Goal: Task Accomplishment & Management: Manage account settings

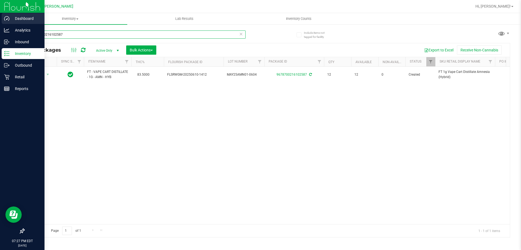
drag, startPoint x: 95, startPoint y: 34, endPoint x: 0, endPoint y: 14, distance: 97.4
click at [0, 14] on div "Dashboard Analytics Inbound Inventory Outbound Retail Reports 07:27 PM EDT [DAT…" at bounding box center [260, 125] width 521 height 250
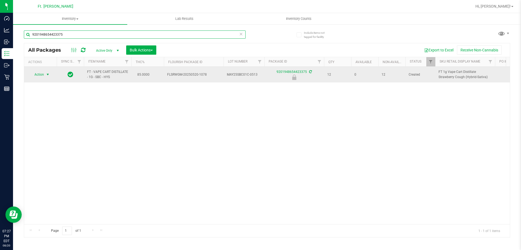
type input "9201948654423375"
drag, startPoint x: 49, startPoint y: 73, endPoint x: 44, endPoint y: 78, distance: 6.9
click at [49, 73] on span "select" at bounding box center [48, 74] width 4 height 4
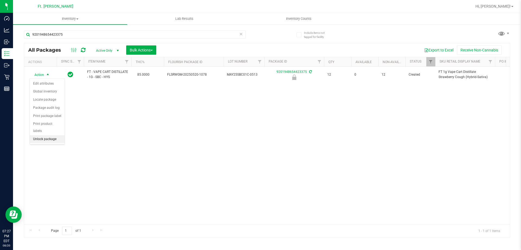
click at [49, 135] on li "Unlock package" at bounding box center [47, 139] width 35 height 8
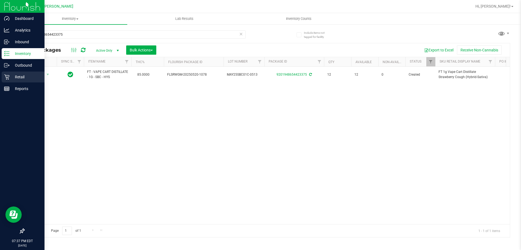
click at [14, 80] on div "Retail" at bounding box center [23, 76] width 43 height 11
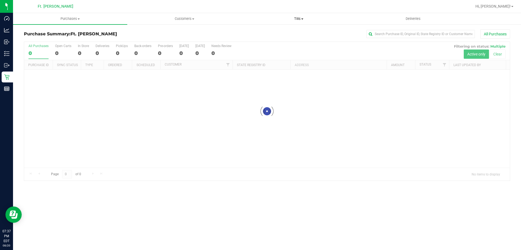
click at [295, 19] on span "Tills" at bounding box center [299, 18] width 114 height 5
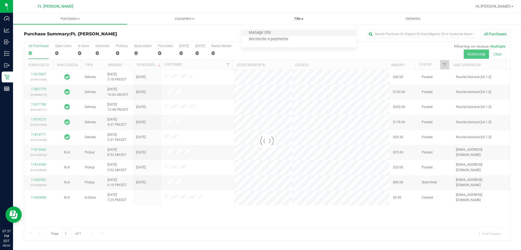
click at [281, 30] on li "Manage tills" at bounding box center [299, 33] width 114 height 7
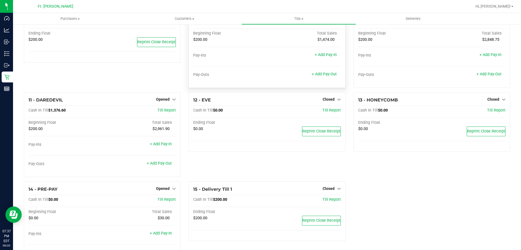
scroll to position [115, 0]
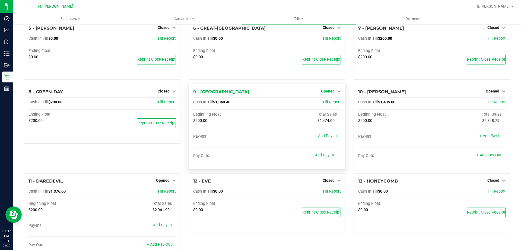
click at [326, 92] on span "Opened" at bounding box center [328, 91] width 14 height 4
click at [327, 103] on link "Close Till" at bounding box center [328, 102] width 15 height 4
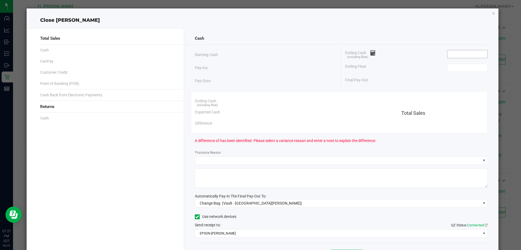
click at [460, 56] on input at bounding box center [468, 54] width 40 height 8
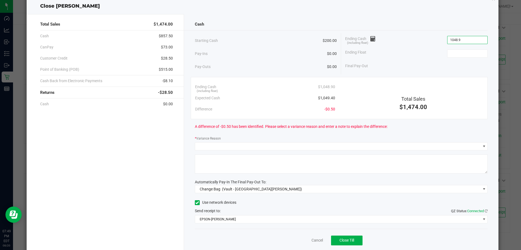
scroll to position [32, 0]
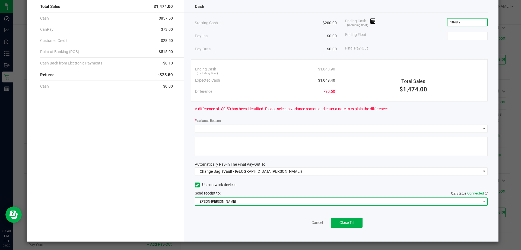
type input "$1,048.90"
click at [227, 197] on span "EPSON-[PERSON_NAME]" at bounding box center [338, 201] width 286 height 8
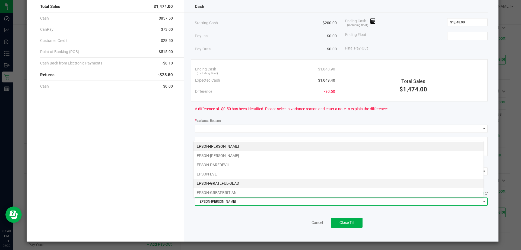
scroll to position [8, 291]
click at [260, 119] on div "* Variance Reason" at bounding box center [341, 121] width 293 height 7
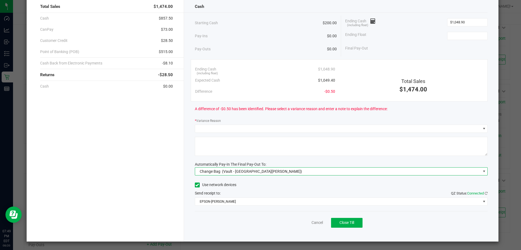
click at [242, 173] on span "(Vault - [GEOGRAPHIC_DATA][PERSON_NAME])" at bounding box center [262, 171] width 80 height 4
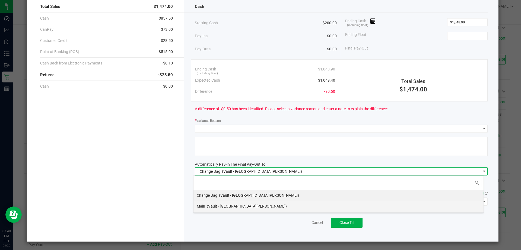
click at [230, 202] on div "Main (Vault - [GEOGRAPHIC_DATA][PERSON_NAME])" at bounding box center [242, 206] width 90 height 10
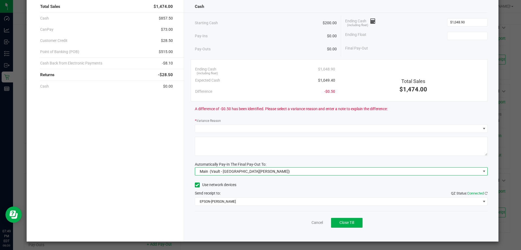
click at [229, 206] on div "Cash Starting Cash $200.00 Pay-Ins $0.00 Pay-Outs $0.00 Ending Cash (including …" at bounding box center [341, 118] width 315 height 245
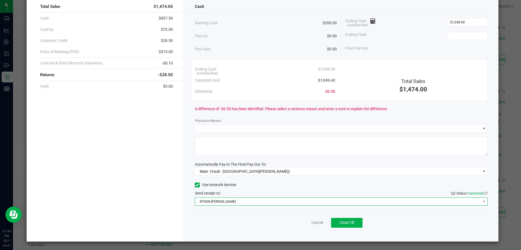
click at [232, 200] on span "EPSON-[PERSON_NAME]" at bounding box center [338, 201] width 286 height 8
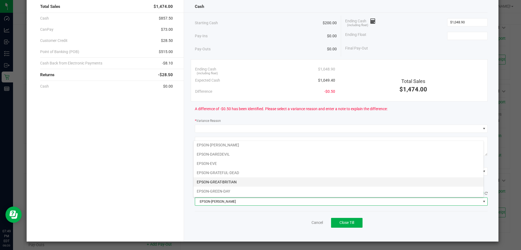
scroll to position [27, 0]
click at [229, 186] on li "EPSON-HONEYCOMB" at bounding box center [339, 183] width 290 height 9
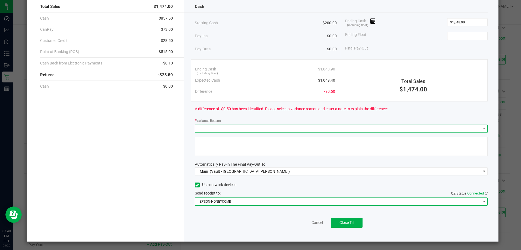
click at [221, 126] on span at bounding box center [338, 129] width 286 height 8
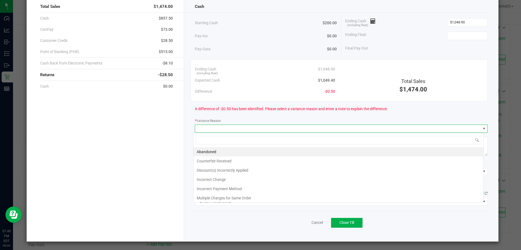
scroll to position [8, 291]
click at [214, 179] on li "Incorrect Change" at bounding box center [339, 179] width 290 height 9
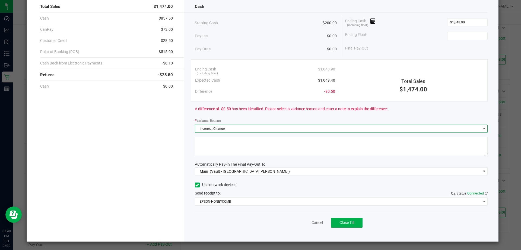
click at [210, 146] on textarea at bounding box center [341, 146] width 293 height 19
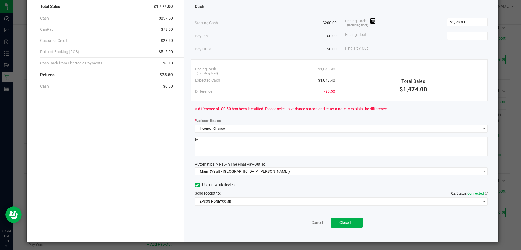
type textarea "ic"
click at [92, 131] on div "Total Sales $1,474.00 Cash $857.50 CanPay $73.00 Customer Credit $28.50 Point o…" at bounding box center [106, 118] width 158 height 245
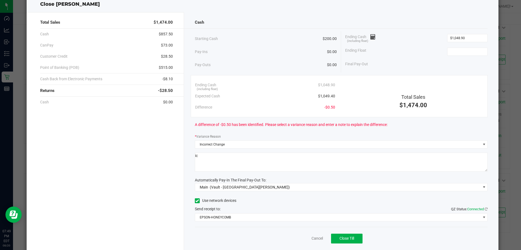
scroll to position [0, 0]
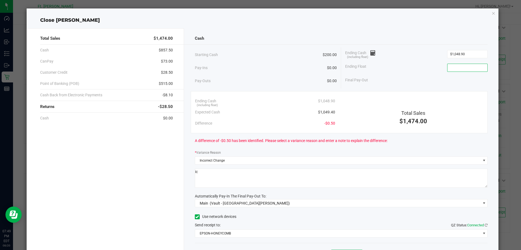
click at [455, 68] on input at bounding box center [468, 68] width 40 height 8
type input "$200.00"
click at [404, 84] on div "Final Pay-Out $848.90" at bounding box center [416, 79] width 143 height 11
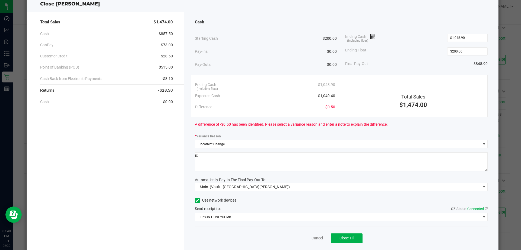
scroll to position [32, 0]
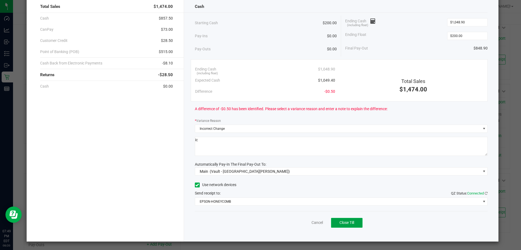
click at [341, 226] on button "Close Till" at bounding box center [347, 223] width 32 height 10
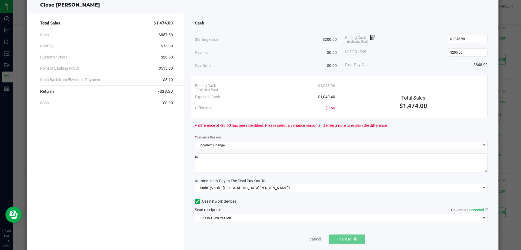
scroll to position [0, 0]
